Goal: Task Accomplishment & Management: Manage account settings

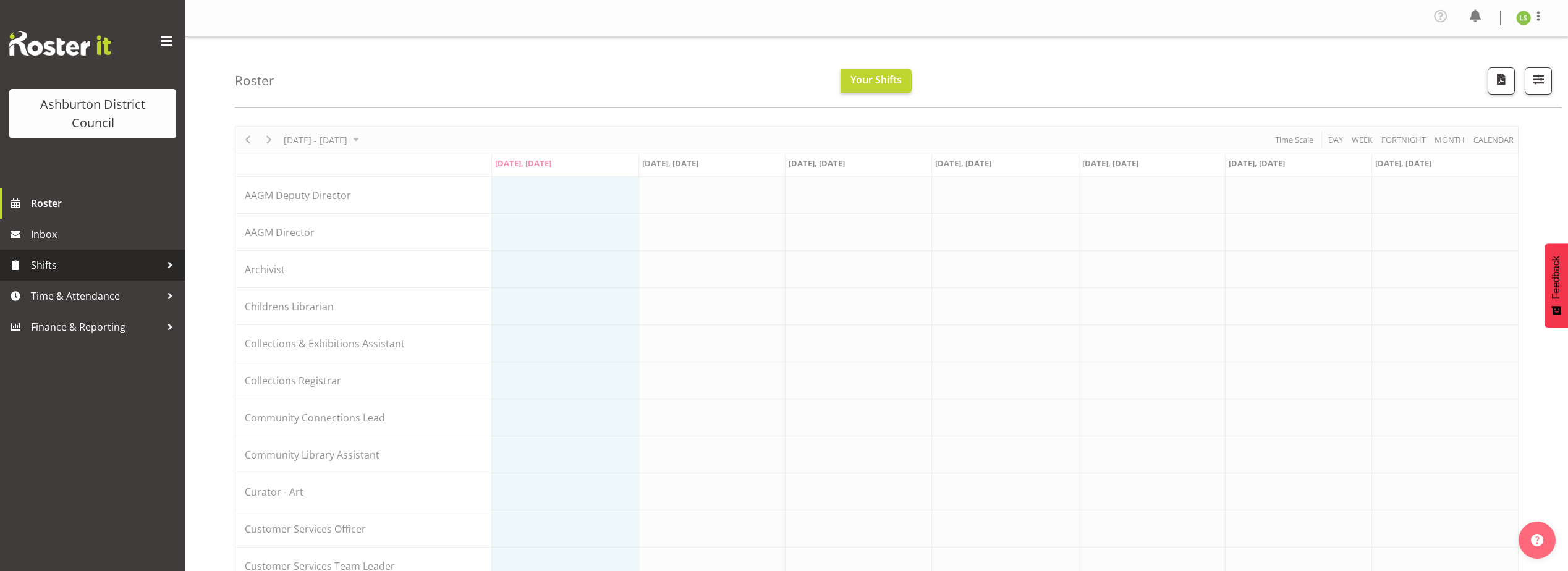
click at [70, 269] on span "Shifts" at bounding box center [96, 264] width 130 height 18
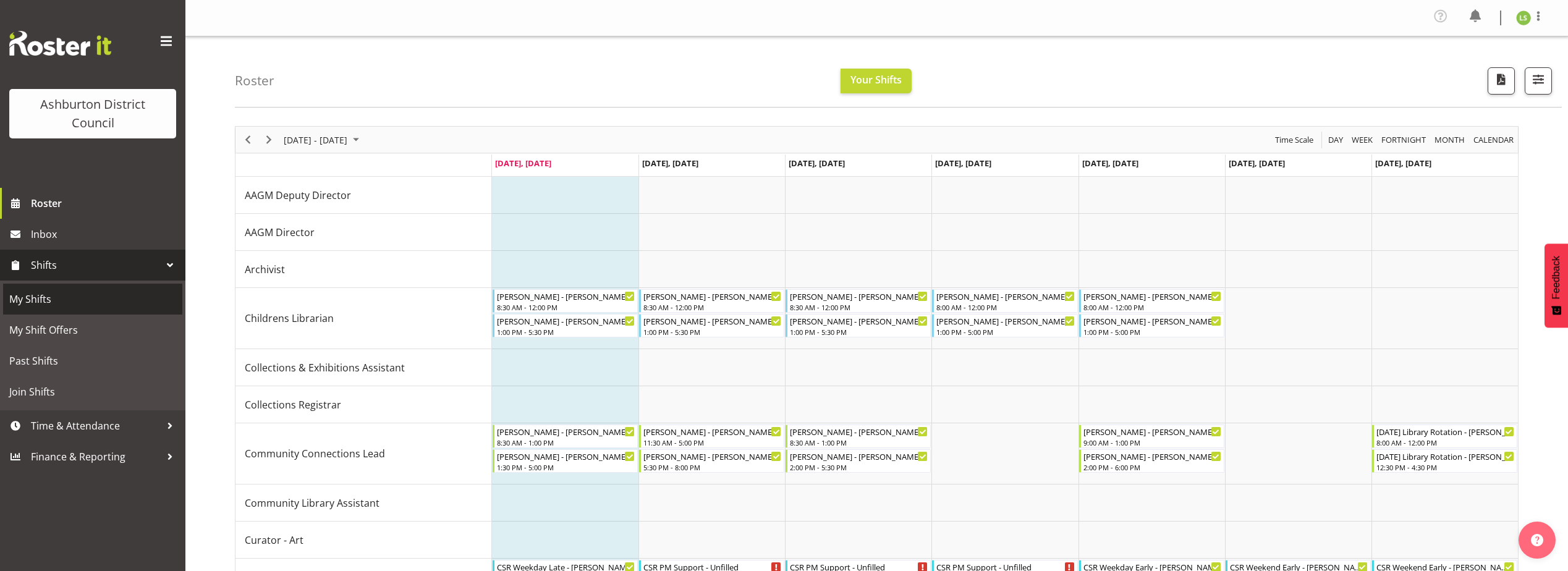
click at [72, 297] on span "My Shifts" at bounding box center [93, 299] width 167 height 18
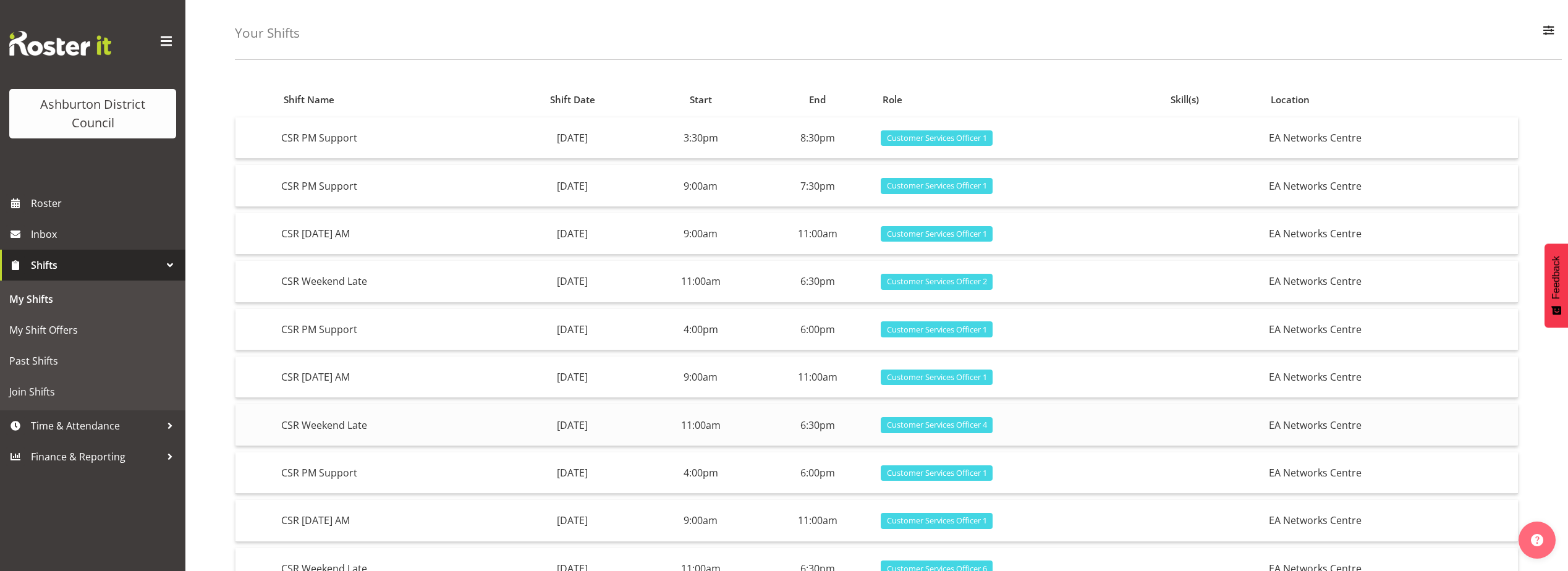
scroll to position [146, 0]
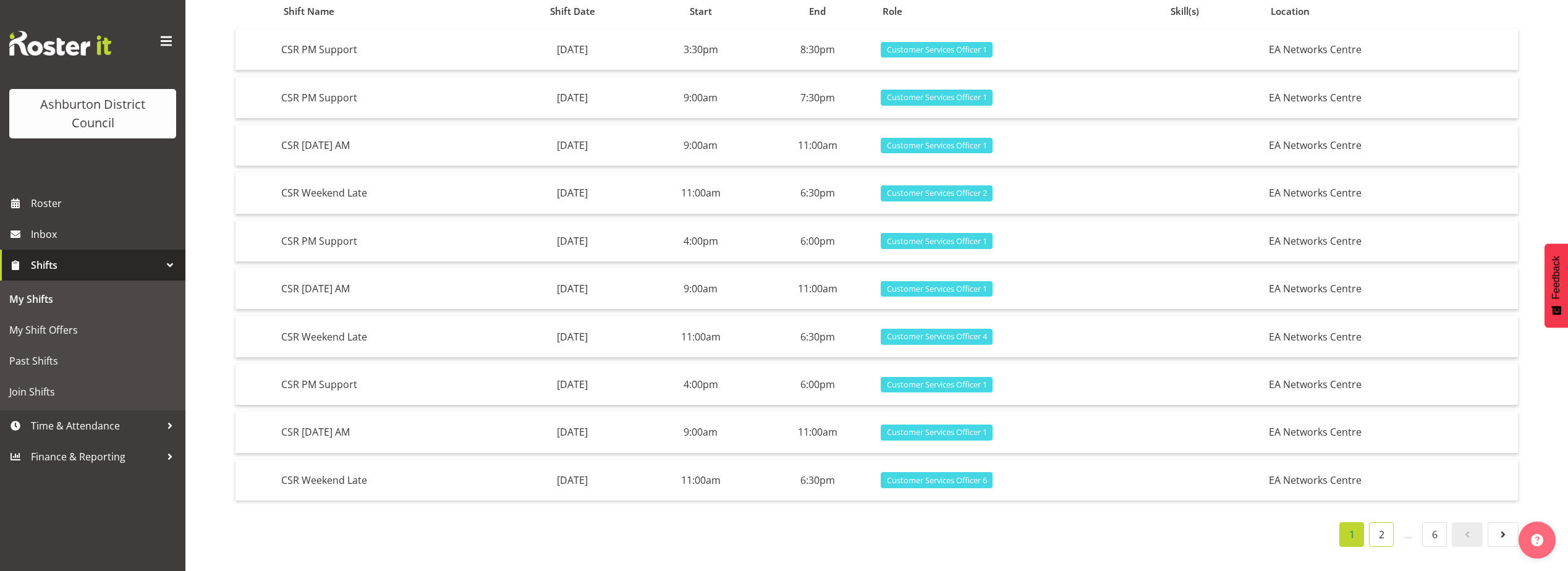
click at [1379, 527] on link "2" at bounding box center [1381, 535] width 25 height 25
click at [1379, 527] on link "3" at bounding box center [1381, 535] width 25 height 25
click at [1379, 527] on link "4" at bounding box center [1375, 535] width 25 height 25
click at [70, 204] on span "Roster" at bounding box center [105, 203] width 148 height 18
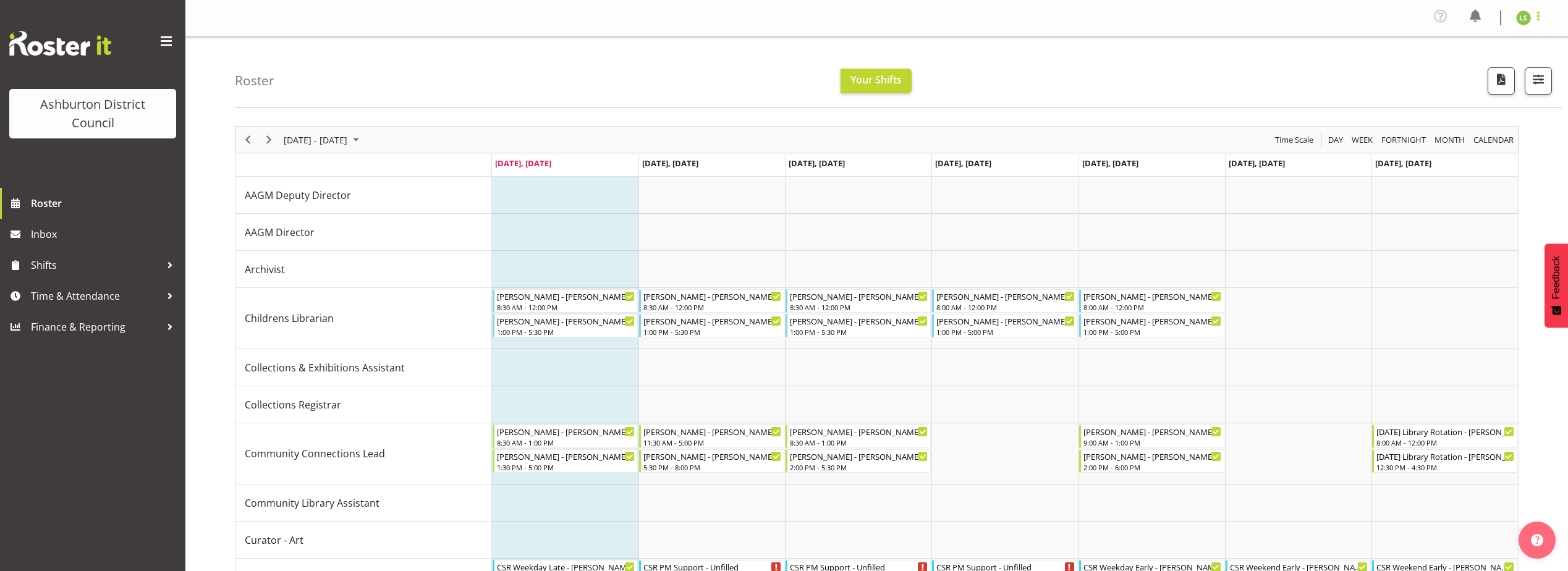
click at [1532, 22] on span at bounding box center [1538, 16] width 15 height 15
click at [1514, 74] on link "Log Out" at bounding box center [1486, 68] width 119 height 23
